Goal: Task Accomplishment & Management: Use online tool/utility

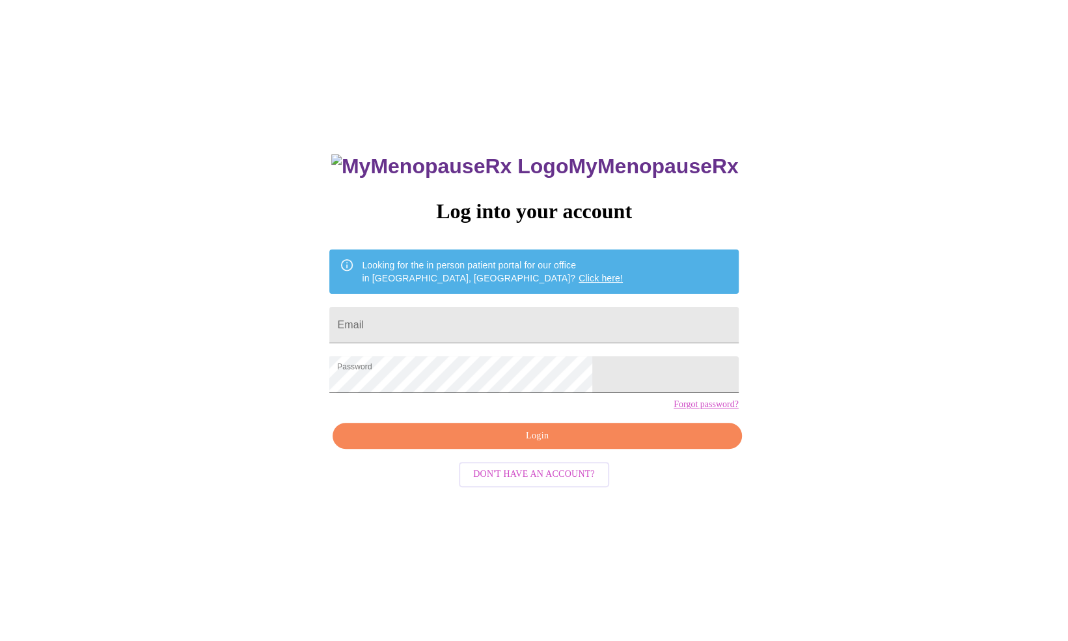
click at [609, 444] on span "Login" at bounding box center [537, 436] width 379 height 16
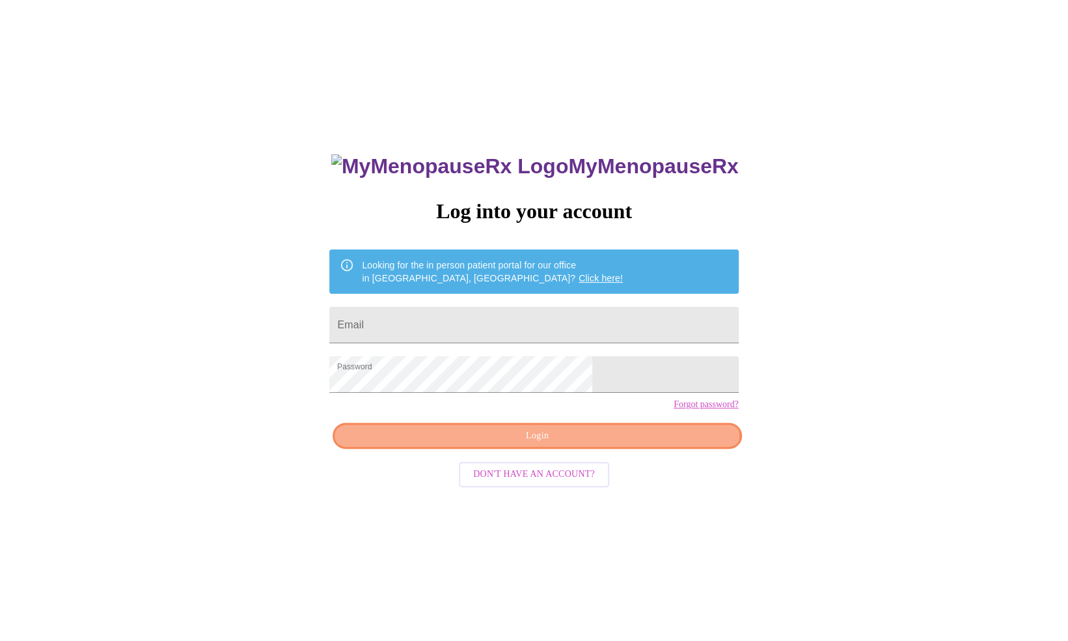
click at [609, 444] on span "Login" at bounding box center [537, 436] width 379 height 16
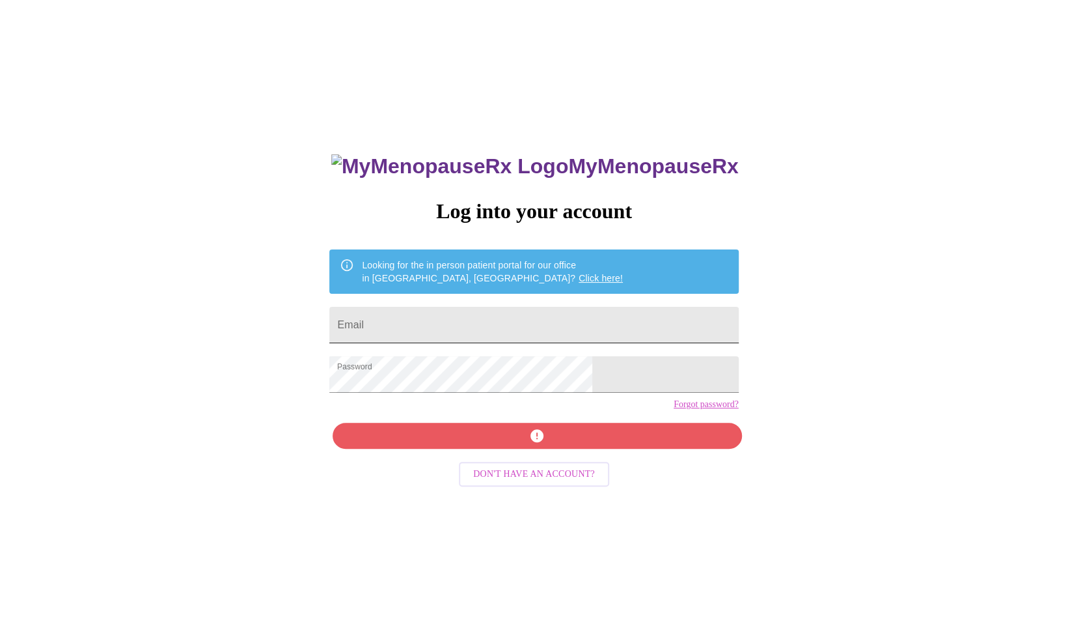
click at [615, 331] on input "Email" at bounding box center [533, 325] width 409 height 36
type input "[EMAIL_ADDRESS][DOMAIN_NAME]"
click at [486, 459] on div "MyMenopauseRx Log into your account Looking for the in person patient portal fo…" at bounding box center [533, 453] width 435 height 641
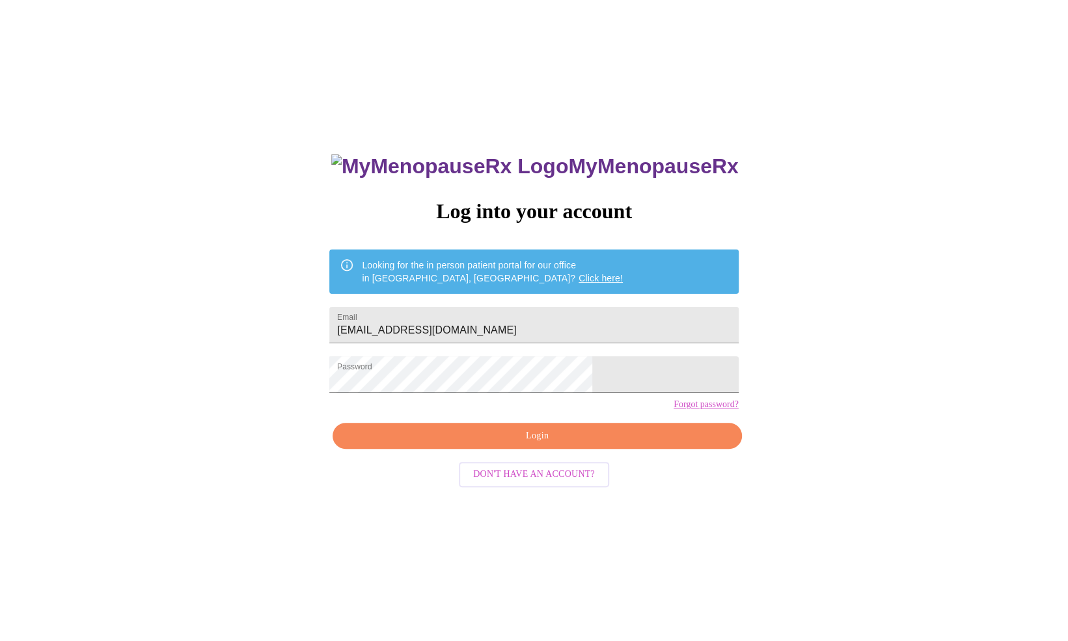
click at [504, 444] on span "Login" at bounding box center [537, 436] width 379 height 16
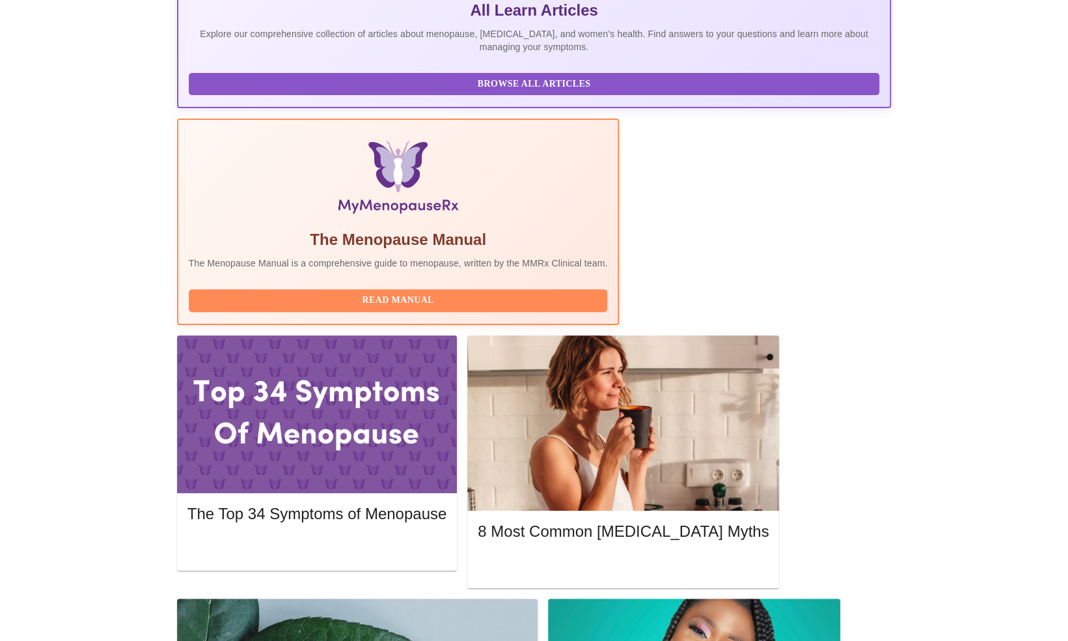
scroll to position [313, 0]
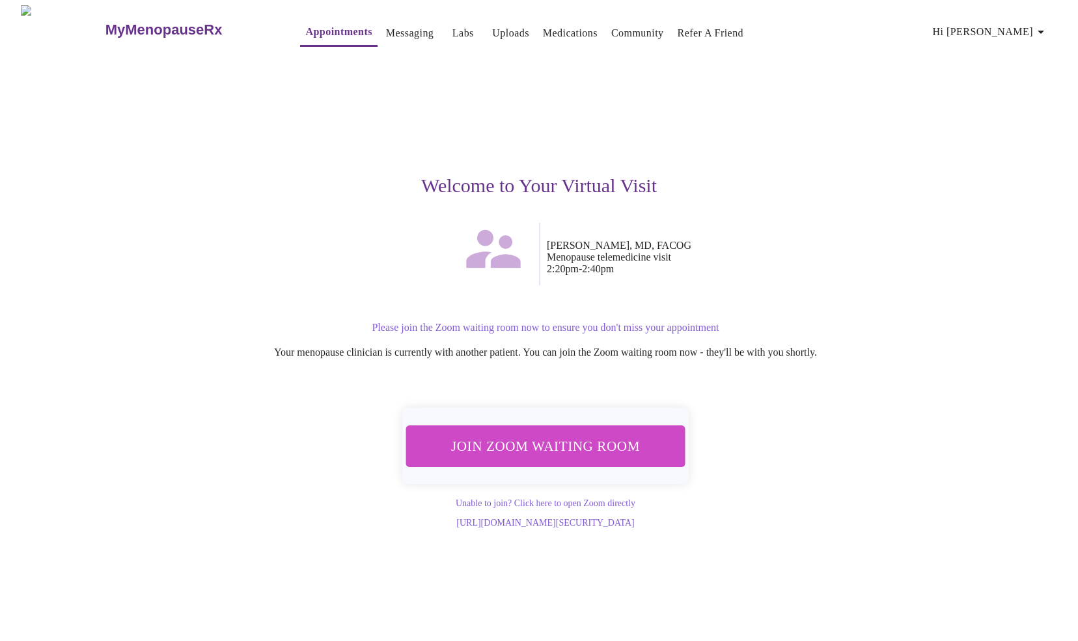
click at [544, 442] on span "Join Zoom Waiting Room" at bounding box center [545, 446] width 245 height 24
